Goal: Transaction & Acquisition: Purchase product/service

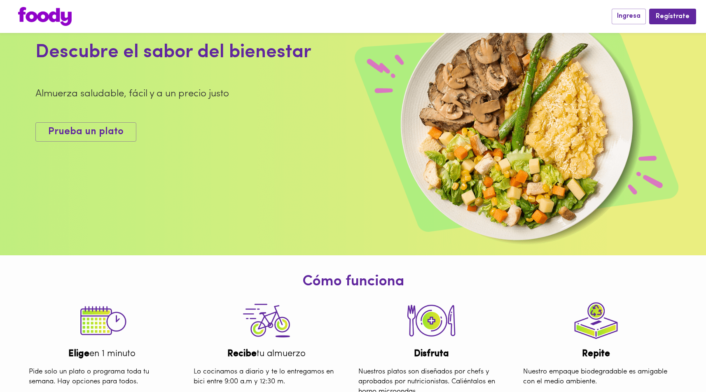
scroll to position [163, 0]
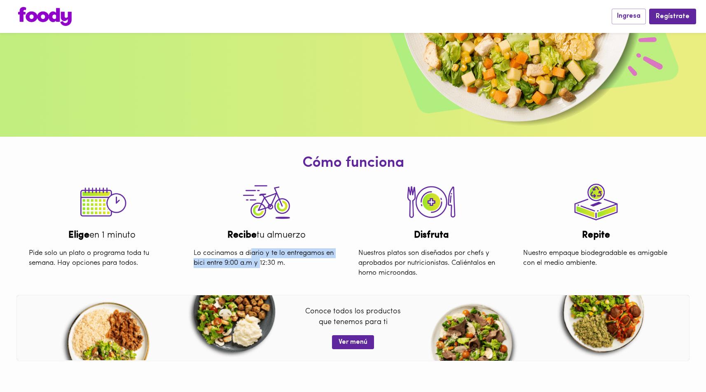
drag, startPoint x: 253, startPoint y: 253, endPoint x: 261, endPoint y: 264, distance: 13.3
click at [261, 264] on div "Lo cocinamos a diario y te lo entregamos en bici entre 9:00 a.m y 12:30 m." at bounding box center [267, 258] width 158 height 33
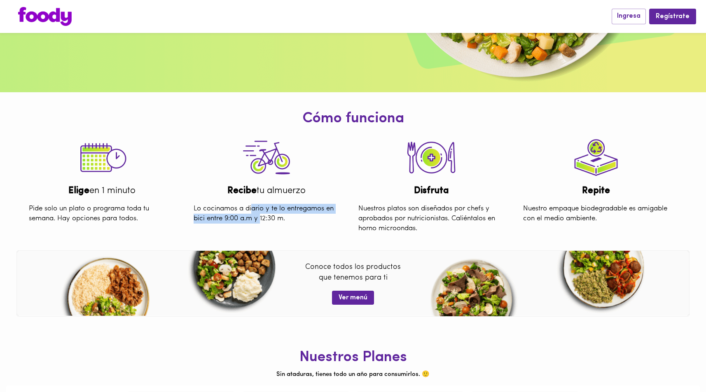
scroll to position [237, 0]
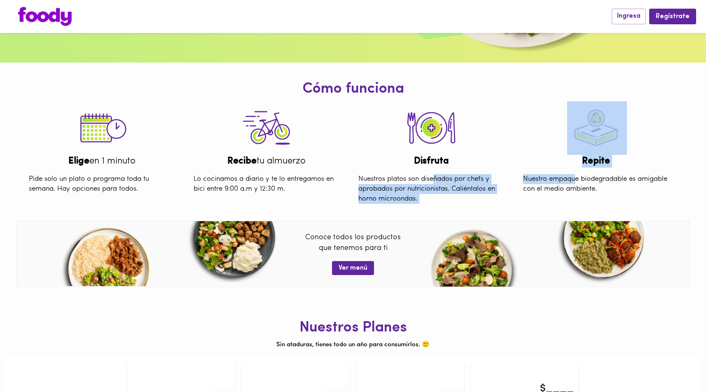
drag, startPoint x: 436, startPoint y: 181, endPoint x: 575, endPoint y: 174, distance: 139.9
click at [575, 174] on div "Elige en 1 minuto Pide solo un plato o programa toda tu semana. Hay opciones pa…" at bounding box center [348, 155] width 659 height 115
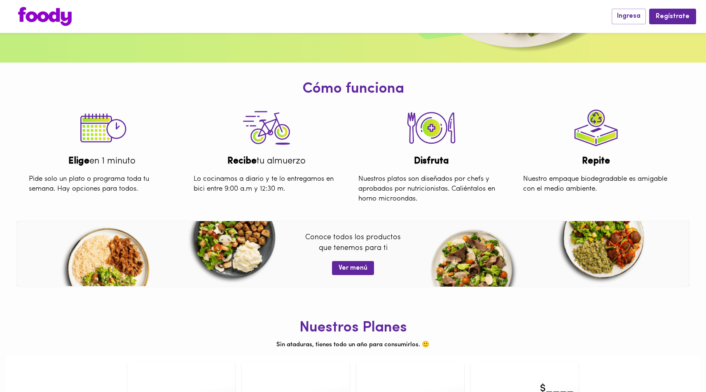
click at [555, 193] on div "Nuestro empaque biodegradable es amigable con el medio ambiente." at bounding box center [596, 184] width 158 height 33
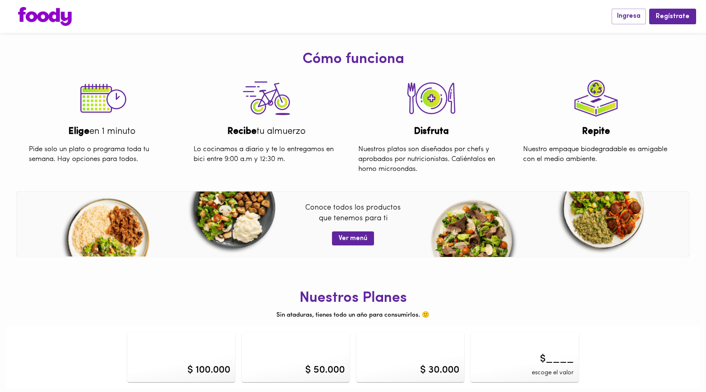
scroll to position [272, 0]
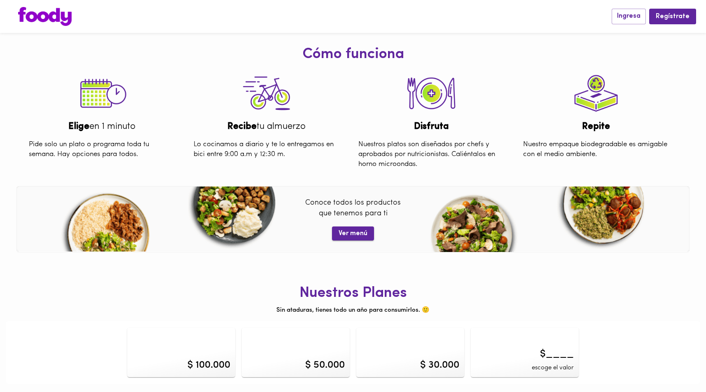
click at [354, 231] on span "Ver menú" at bounding box center [353, 234] width 29 height 8
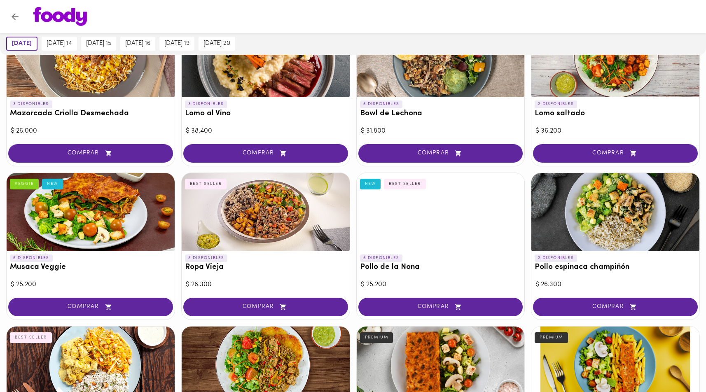
scroll to position [208, 0]
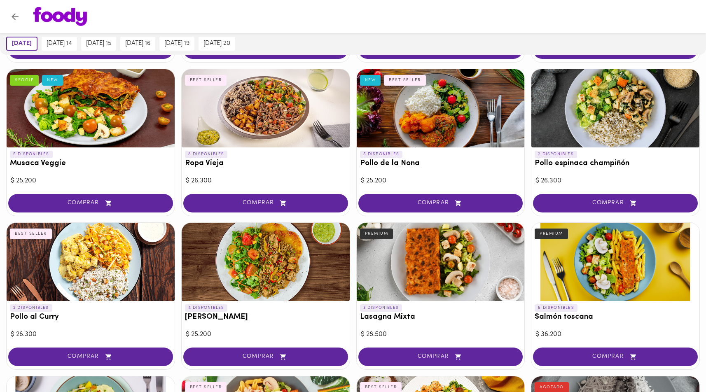
click at [590, 256] on div at bounding box center [616, 262] width 168 height 78
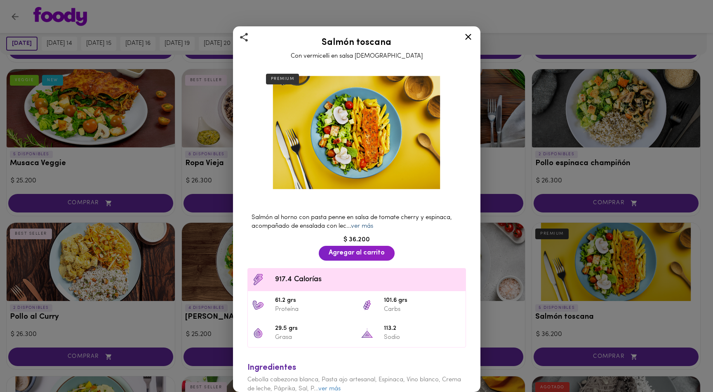
click at [365, 223] on link "ver más" at bounding box center [362, 226] width 22 height 6
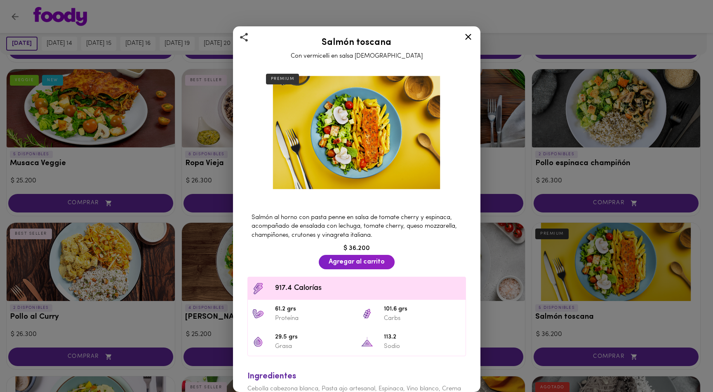
click at [513, 230] on div "Salmón toscana Con vermicelli en salsa aromática PREMIUM Salmón al horno con pa…" at bounding box center [356, 196] width 713 height 392
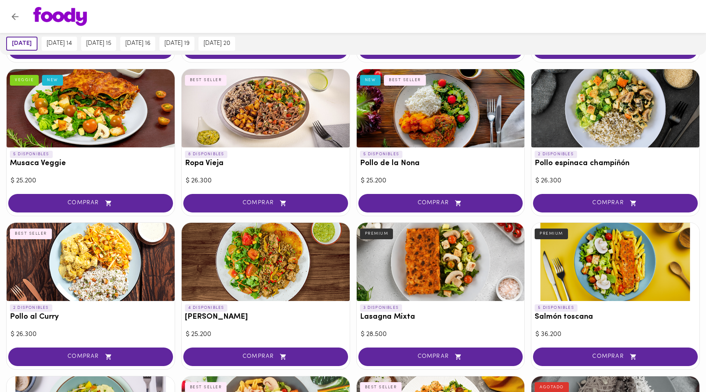
click at [451, 255] on div at bounding box center [441, 262] width 168 height 78
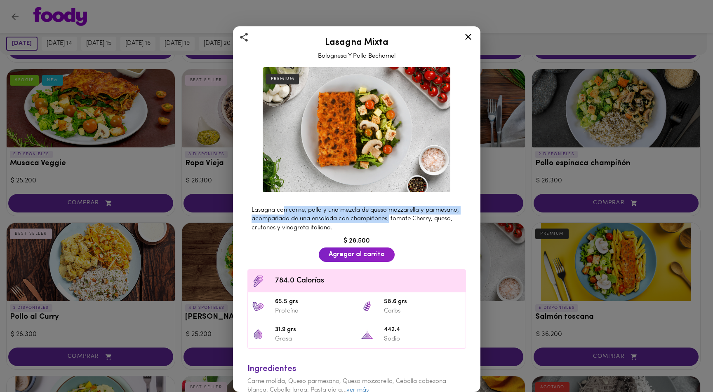
drag, startPoint x: 280, startPoint y: 208, endPoint x: 425, endPoint y: 214, distance: 145.2
click at [425, 214] on span "Lasagna con carne, pollo y una mezcla de queso mozzarella y parmesano, acompaña…" at bounding box center [354, 219] width 207 height 24
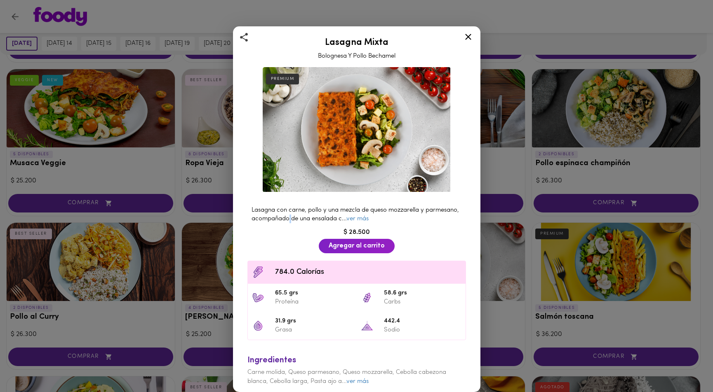
click at [323, 215] on span "Lasagna con carne, pollo y una mezcla de queso mozzarella y parmesano, acompaña…" at bounding box center [354, 214] width 207 height 15
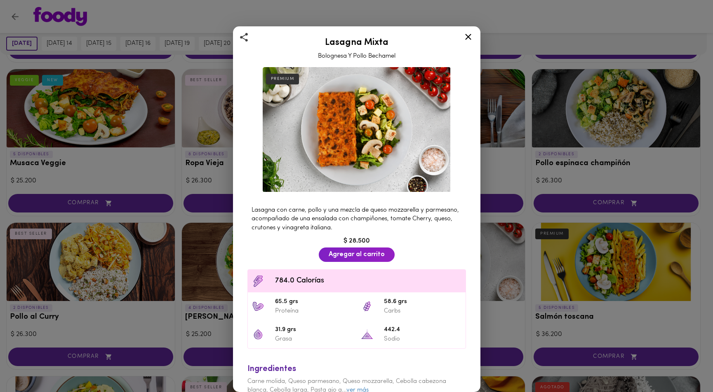
click at [482, 237] on div "Lasagna Mixta Bolognesa Y Pollo Bechamel PREMIUM Lasagna con carne, pollo y una…" at bounding box center [356, 196] width 713 height 392
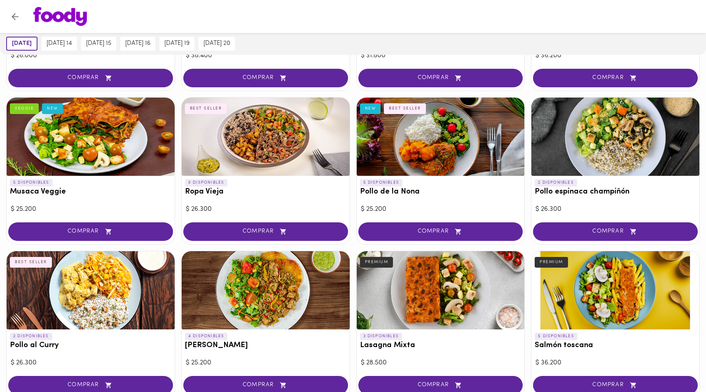
scroll to position [164, 0]
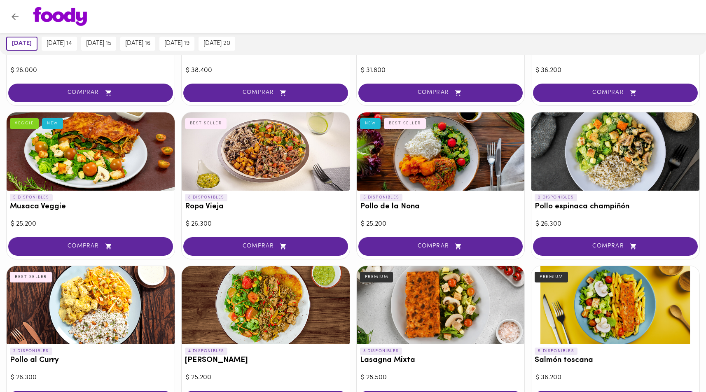
click at [124, 188] on div at bounding box center [91, 152] width 168 height 78
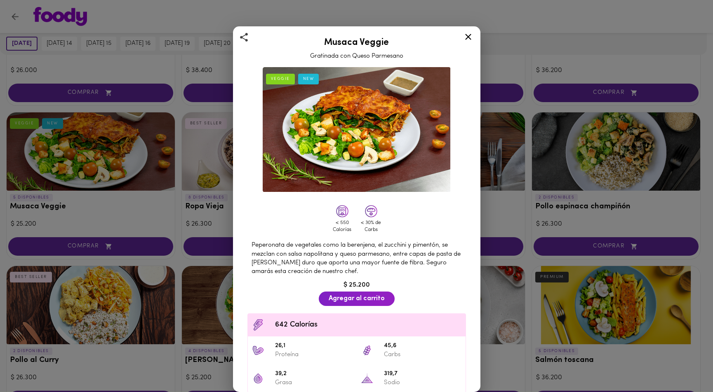
click at [218, 185] on div "Musaca Veggie Gratinada con Queso Parmesano VEGGIE NEW < 550 Calorías < 30% de …" at bounding box center [356, 196] width 713 height 392
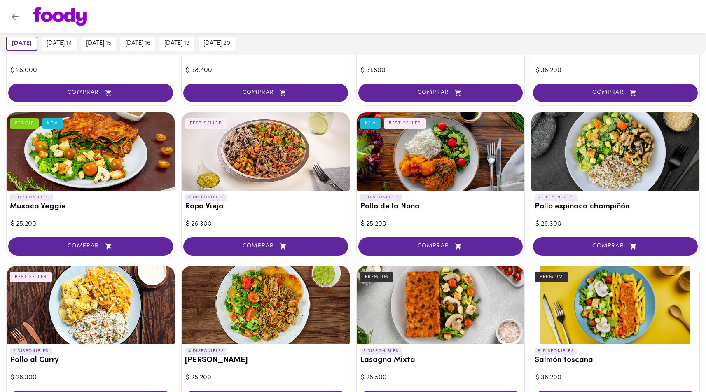
click at [425, 156] on div at bounding box center [441, 152] width 168 height 78
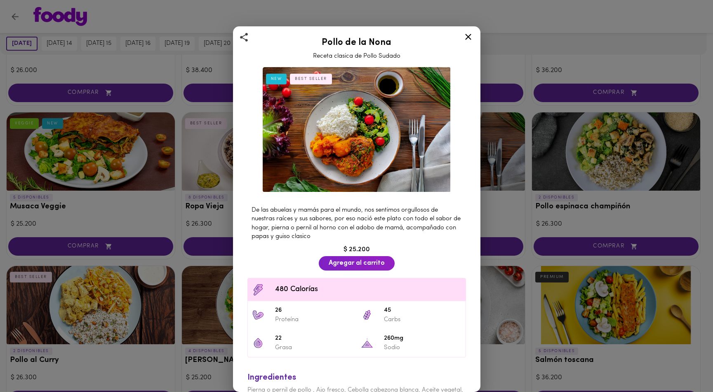
click at [150, 193] on div "Pollo de la Nona Receta clasica de Pollo Sudado NEW BEST SELLER De las abuelas …" at bounding box center [356, 196] width 713 height 392
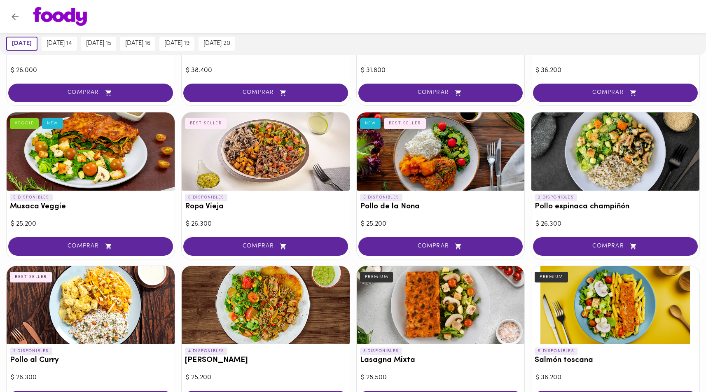
click at [589, 164] on div at bounding box center [616, 152] width 168 height 78
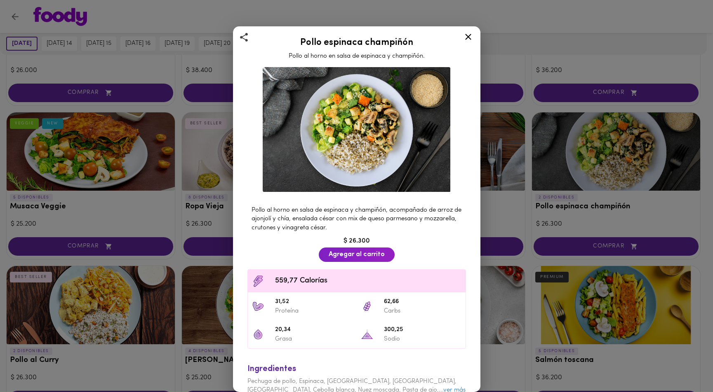
click at [189, 241] on div "Pollo espinaca champiñón Pollo al horno en salsa de espinaca y champiñón. Pollo…" at bounding box center [356, 196] width 713 height 392
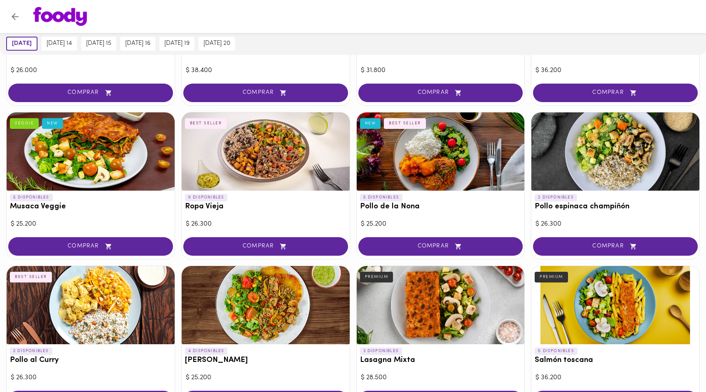
click at [421, 303] on div at bounding box center [441, 305] width 168 height 78
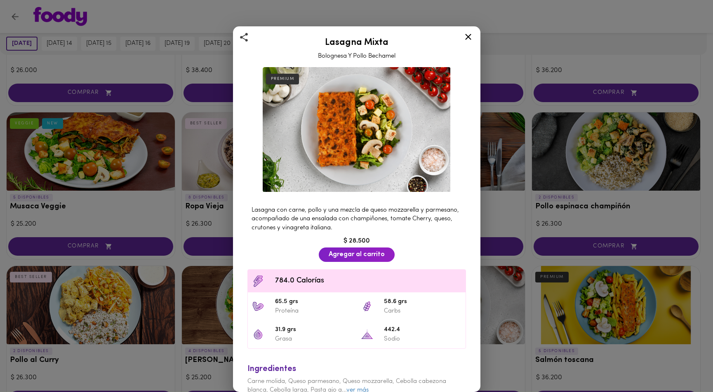
click at [190, 261] on div "Lasagna Mixta Bolognesa Y Pollo Bechamel PREMIUM Lasagna con carne, pollo y una…" at bounding box center [356, 196] width 713 height 392
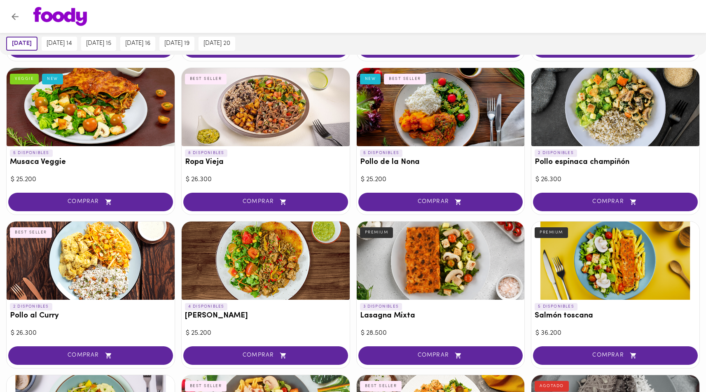
scroll to position [224, 0]
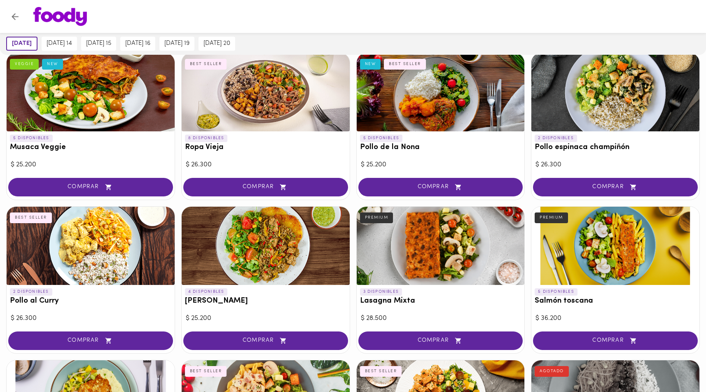
click at [591, 252] on div at bounding box center [616, 246] width 168 height 78
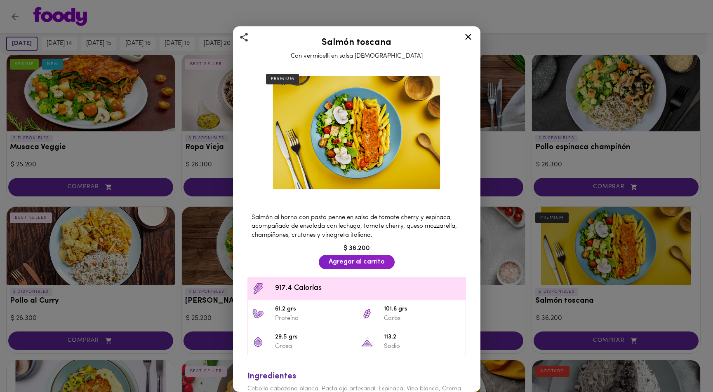
click at [170, 248] on div "Salmón toscana Con vermicelli en salsa aromática PREMIUM Salmón al horno con pa…" at bounding box center [356, 196] width 713 height 392
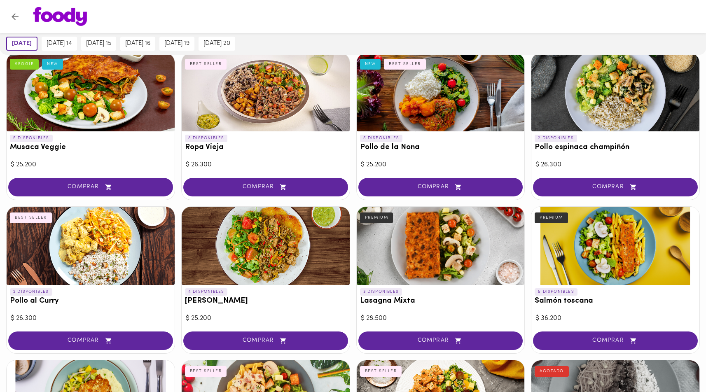
click at [402, 246] on div at bounding box center [441, 246] width 168 height 78
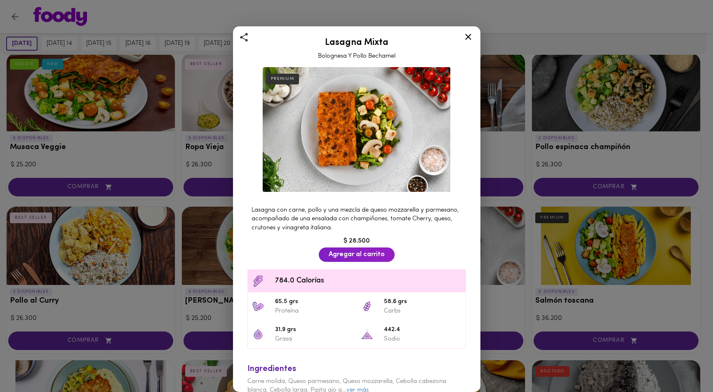
click at [199, 242] on div "Lasagna Mixta Bolognesa Y Pollo Bechamel PREMIUM Lasagna con carne, pollo y una…" at bounding box center [356, 196] width 713 height 392
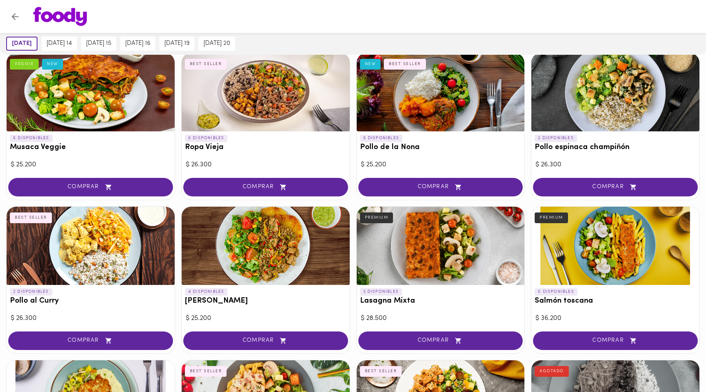
click at [244, 239] on div at bounding box center [266, 246] width 168 height 78
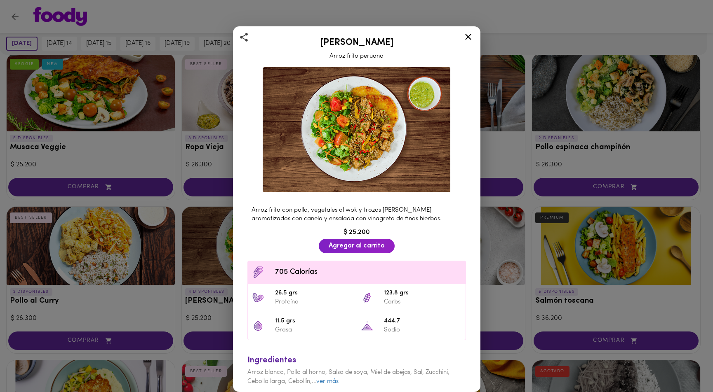
click at [204, 234] on div "Arroz chaufa Arroz frito peruano Arroz frito con pollo, vegetales al wok y troz…" at bounding box center [356, 196] width 713 height 392
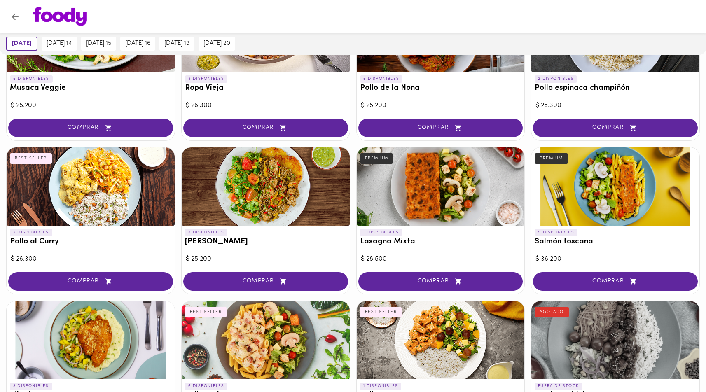
scroll to position [328, 0]
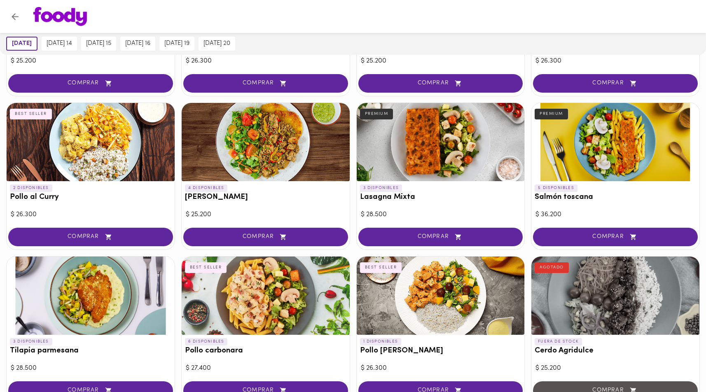
click at [285, 294] on div at bounding box center [266, 296] width 168 height 78
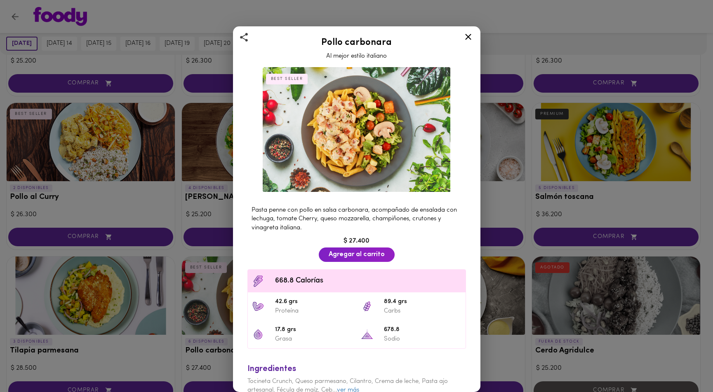
click at [214, 244] on div "Pollo carbonara Al mejor estilo italiano BEST SELLER Pasta penne con pollo en s…" at bounding box center [356, 196] width 713 height 392
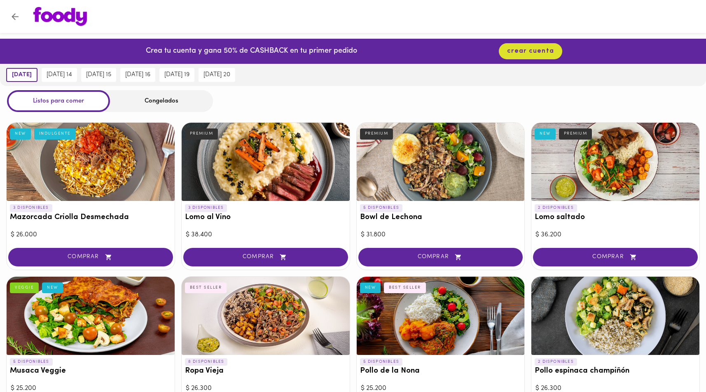
click at [160, 102] on div "Congelados" at bounding box center [161, 101] width 103 height 22
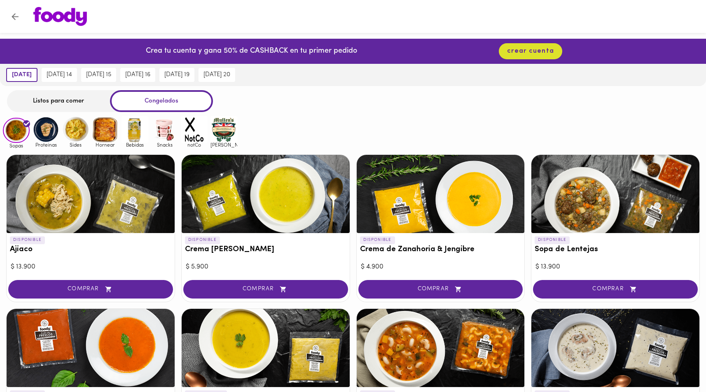
click at [47, 136] on img at bounding box center [46, 129] width 27 height 27
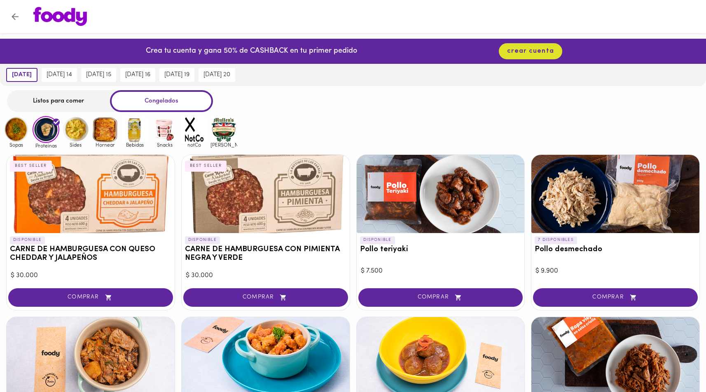
click at [51, 98] on div "Listos para comer" at bounding box center [58, 101] width 103 height 22
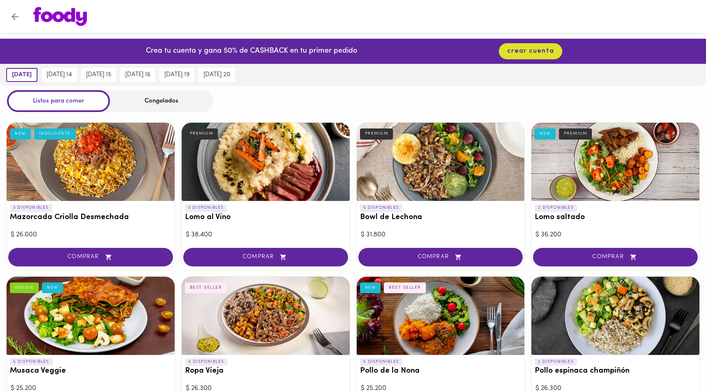
click at [100, 195] on div at bounding box center [91, 162] width 168 height 78
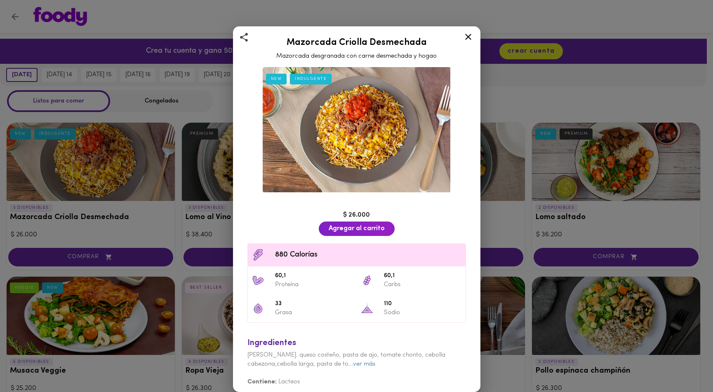
click at [190, 170] on div "Mazorcada Criolla Desmechada Mazorcada desgranada con carne desmechada y hogao …" at bounding box center [356, 196] width 713 height 392
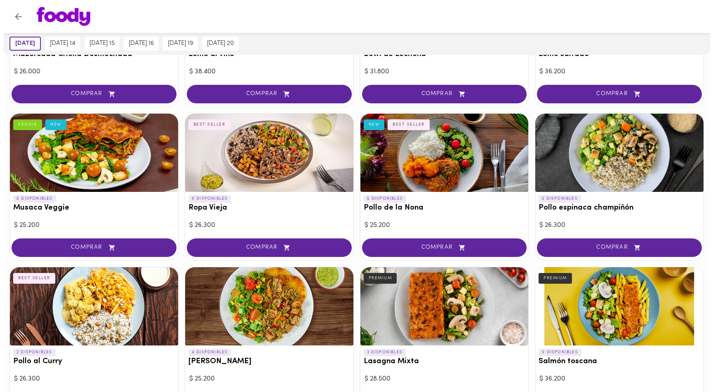
scroll to position [237, 0]
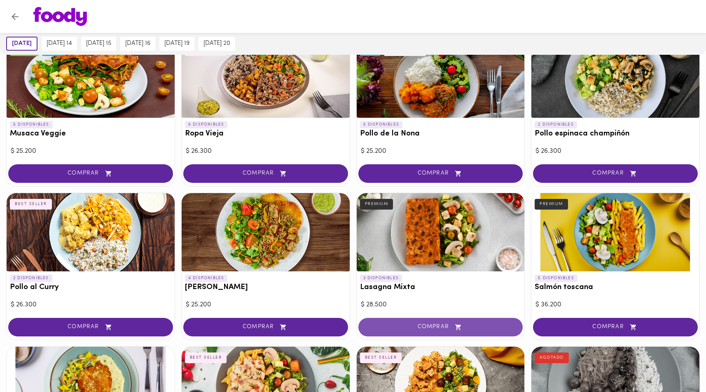
click at [414, 324] on span "COMPRAR" at bounding box center [441, 327] width 144 height 7
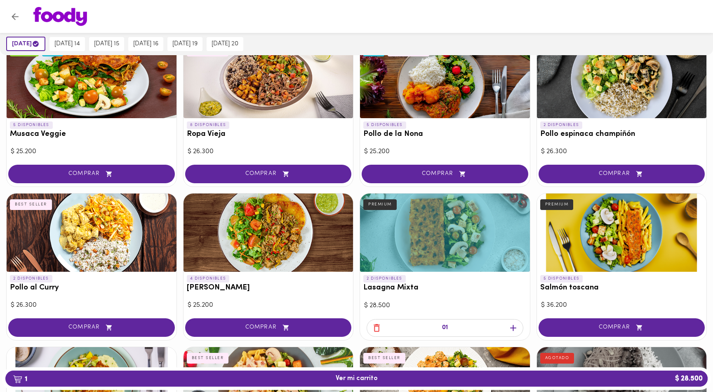
scroll to position [238, 0]
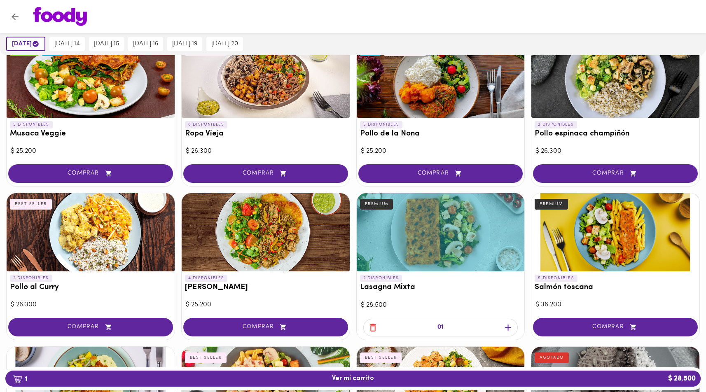
click at [362, 378] on span "1 Ver mi carrito $ 28.500" at bounding box center [353, 379] width 42 height 8
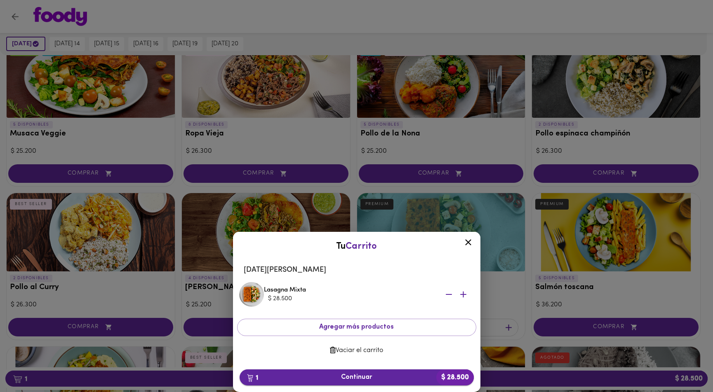
click at [346, 371] on button "1 Continuar $ 28.500" at bounding box center [356, 378] width 234 height 16
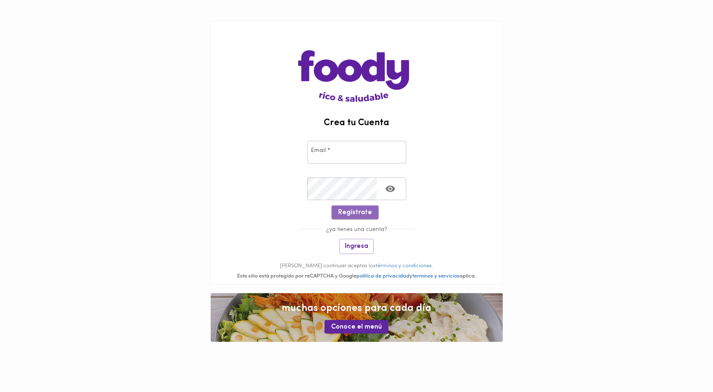
click at [362, 214] on span "Regístrate" at bounding box center [355, 213] width 34 height 8
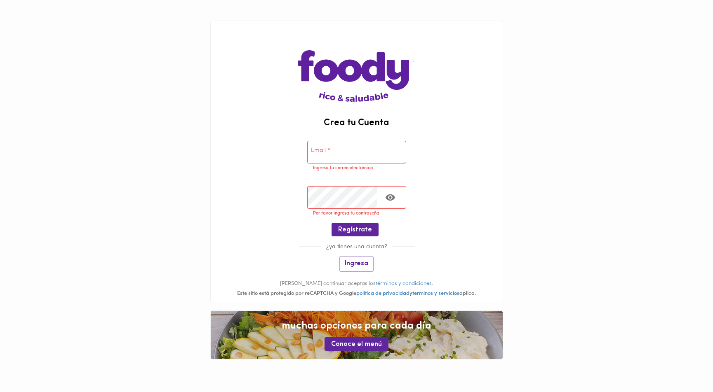
click at [339, 159] on input "email" at bounding box center [356, 152] width 99 height 23
type input "d"
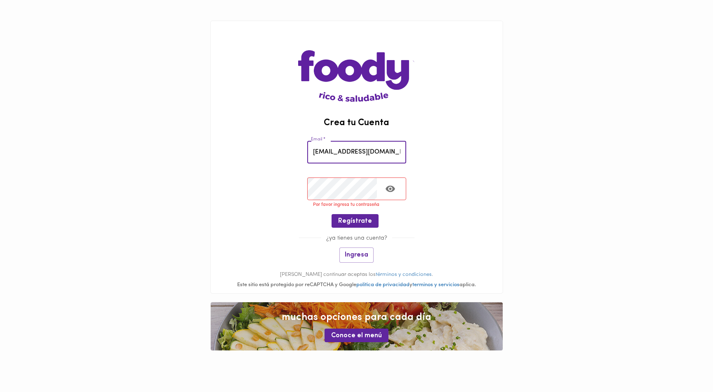
type input "daecolme@gmail.com"
click at [206, 98] on div "Crea tu Cuenta Email * daecolme@gmail.com Email * Crear Contraseña * Crear Cont…" at bounding box center [356, 186] width 309 height 372
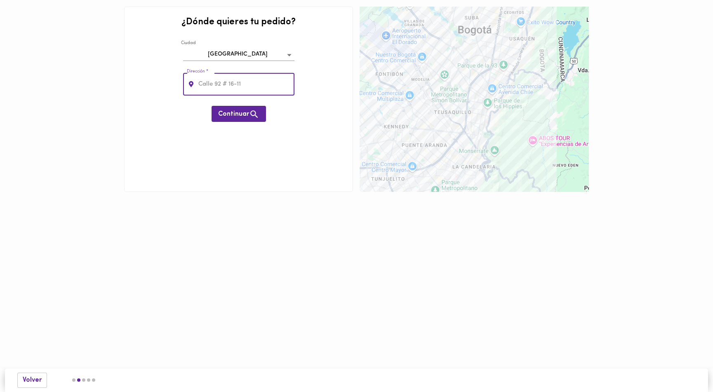
click at [216, 80] on input "text" at bounding box center [246, 84] width 98 height 23
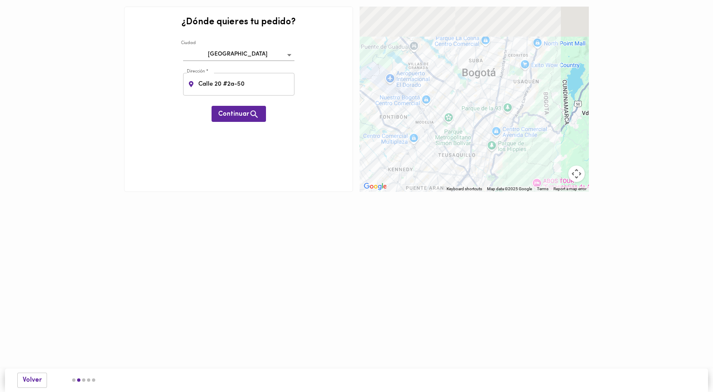
drag, startPoint x: 517, startPoint y: 124, endPoint x: 521, endPoint y: 171, distance: 47.2
click at [521, 171] on div "To navigate, press the arrow keys." at bounding box center [473, 99] width 229 height 185
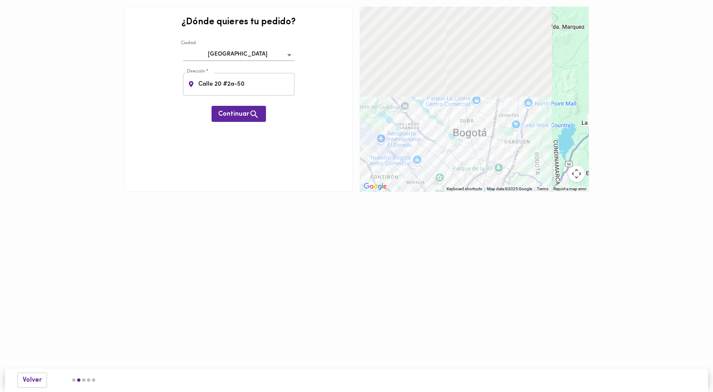
drag, startPoint x: 548, startPoint y: 156, endPoint x: 538, endPoint y: 184, distance: 29.7
click at [539, 184] on div "To navigate, press the arrow keys." at bounding box center [473, 99] width 229 height 185
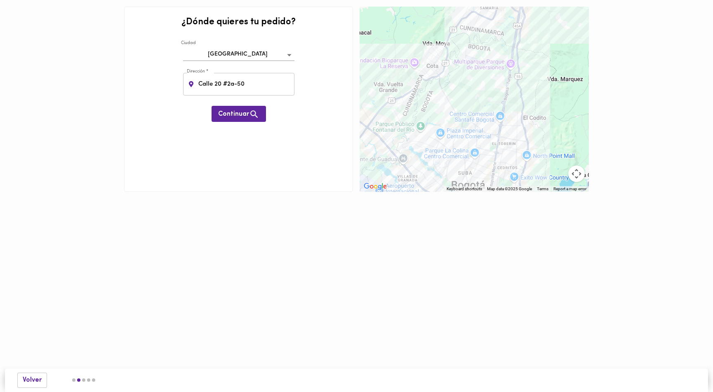
drag, startPoint x: 531, startPoint y: 127, endPoint x: 533, endPoint y: 174, distance: 47.4
click at [533, 174] on div "To navigate, press the arrow keys." at bounding box center [473, 99] width 229 height 185
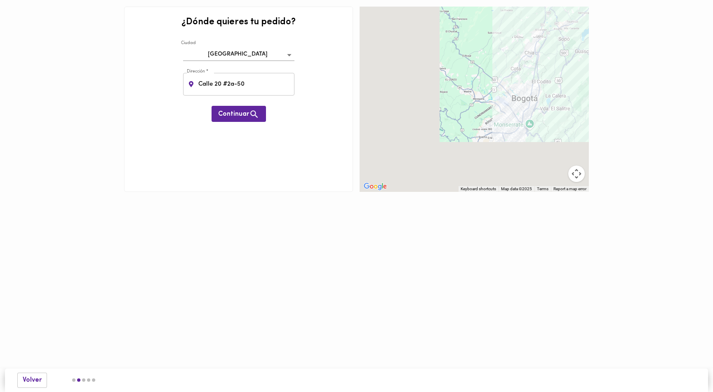
drag, startPoint x: 551, startPoint y: 146, endPoint x: 558, endPoint y: 87, distance: 59.8
click at [558, 87] on div "To navigate, press the arrow keys." at bounding box center [473, 99] width 229 height 185
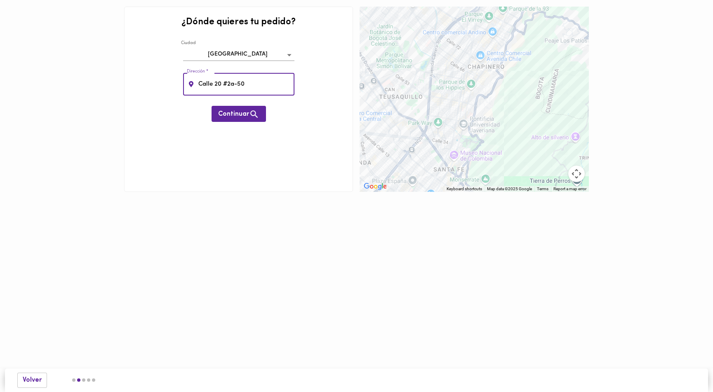
click at [256, 81] on input "Calle 20 #2a-50" at bounding box center [246, 84] width 98 height 23
click at [256, 84] on input "Calle 20 #2a-50" at bounding box center [246, 84] width 98 height 23
click at [242, 109] on span "Continuar" at bounding box center [238, 114] width 41 height 10
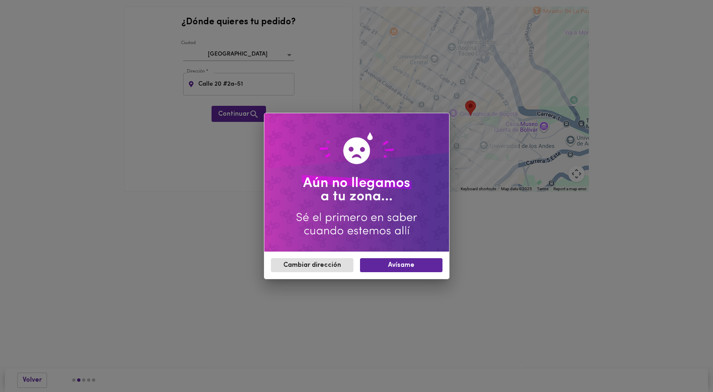
click at [359, 281] on div "Cambiar dirección Avísame" at bounding box center [356, 196] width 713 height 392
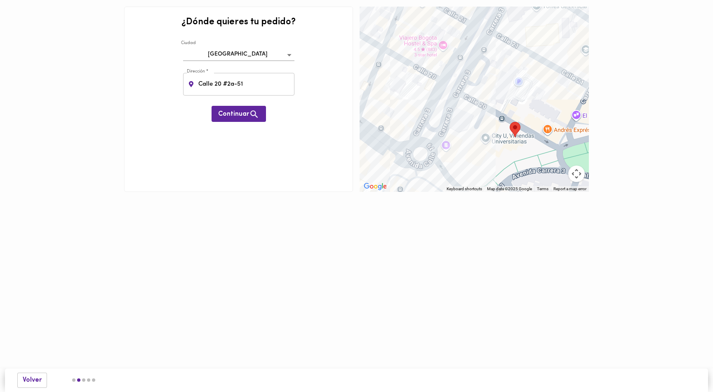
drag, startPoint x: 464, startPoint y: 121, endPoint x: 522, endPoint y: 185, distance: 86.6
click at [522, 185] on div "To navigate, press the arrow keys." at bounding box center [473, 99] width 229 height 185
click at [435, 135] on div "To navigate, press the arrow keys." at bounding box center [473, 99] width 229 height 185
click at [428, 153] on div "To navigate, press the arrow keys." at bounding box center [473, 99] width 229 height 185
click at [222, 84] on input "Calle 20 #2a-51" at bounding box center [246, 84] width 98 height 23
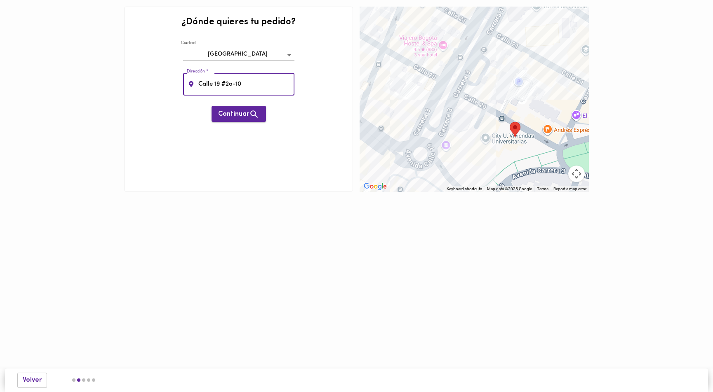
type input "Calle 19 #2a-10"
click at [250, 120] on button "Continuar" at bounding box center [238, 114] width 54 height 16
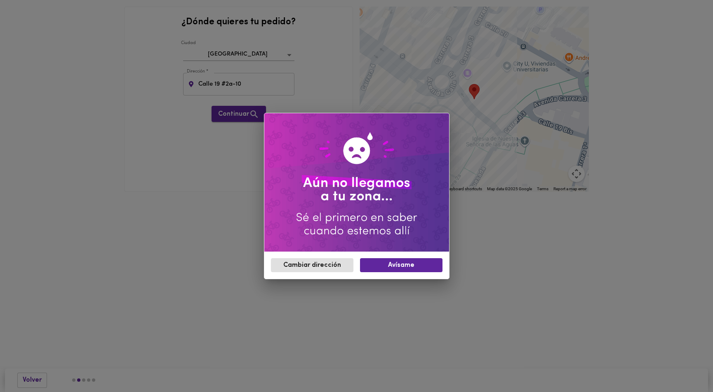
click at [251, 118] on div "Cambiar dirección Avísame" at bounding box center [356, 196] width 713 height 392
click at [381, 264] on span "Avísame" at bounding box center [400, 266] width 69 height 8
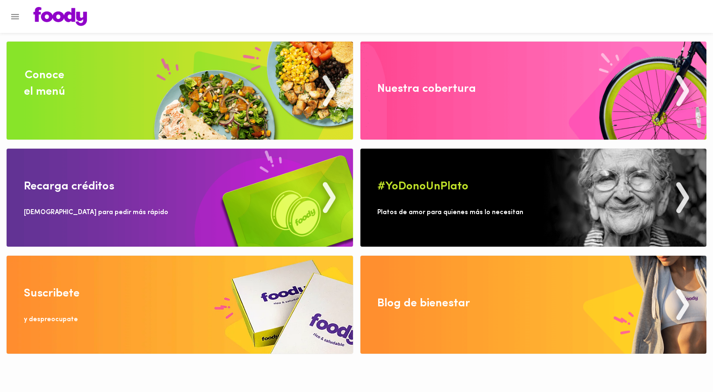
click at [418, 110] on img at bounding box center [533, 91] width 346 height 98
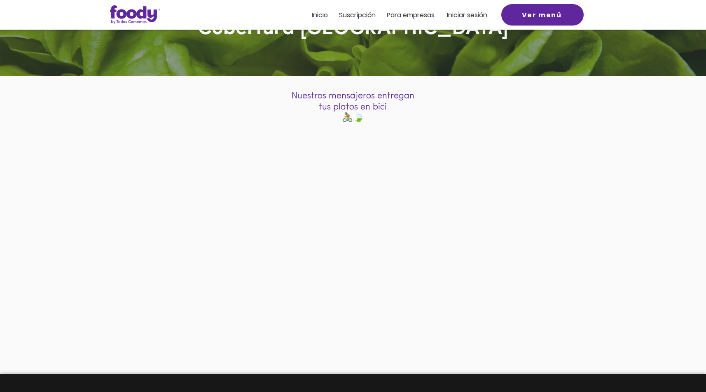
scroll to position [59, 0]
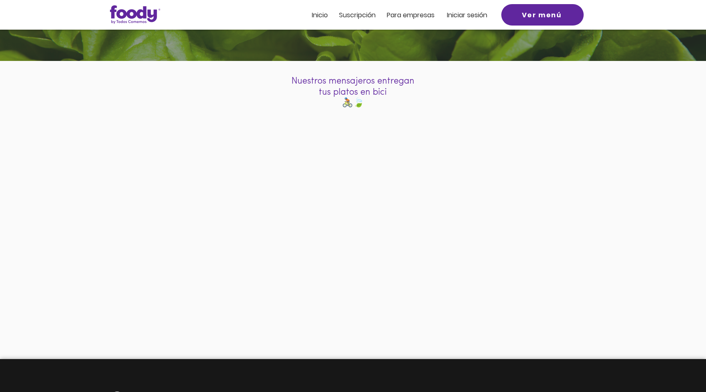
click at [157, 82] on div at bounding box center [353, 88] width 706 height 54
click at [356, 11] on span "Suscripción" at bounding box center [357, 14] width 37 height 9
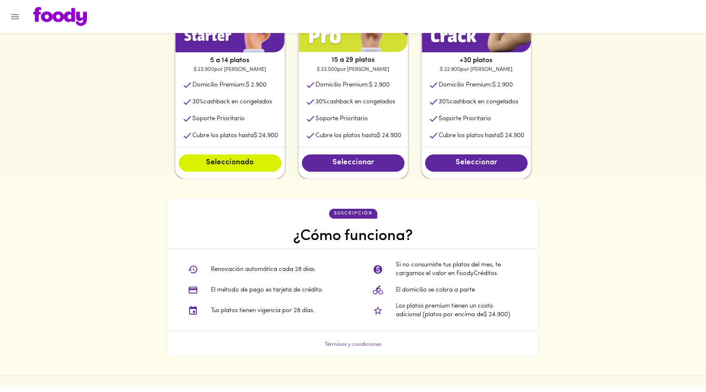
scroll to position [443, 0]
